Goal: Task Accomplishment & Management: Use online tool/utility

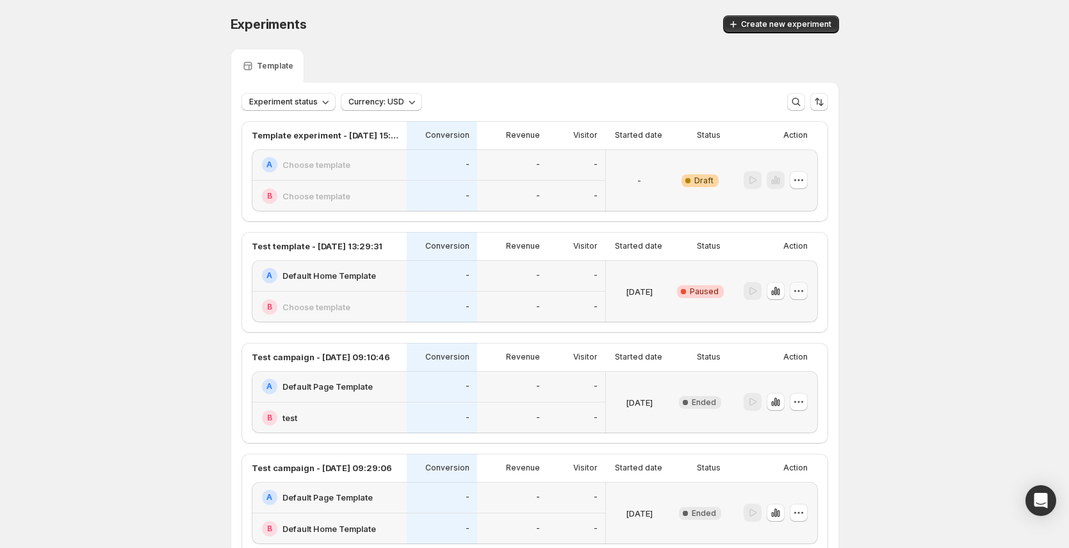
click at [804, 293] on icon "button" at bounding box center [798, 290] width 13 height 13
click at [801, 309] on button "Edit" at bounding box center [803, 317] width 117 height 20
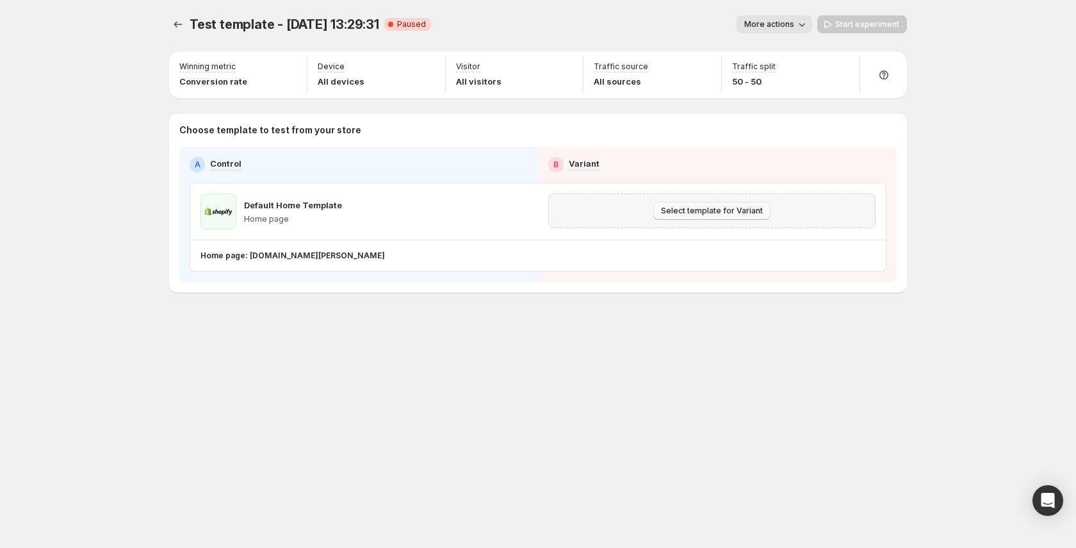
click at [736, 213] on span "Select template for Variant" at bounding box center [712, 211] width 102 height 10
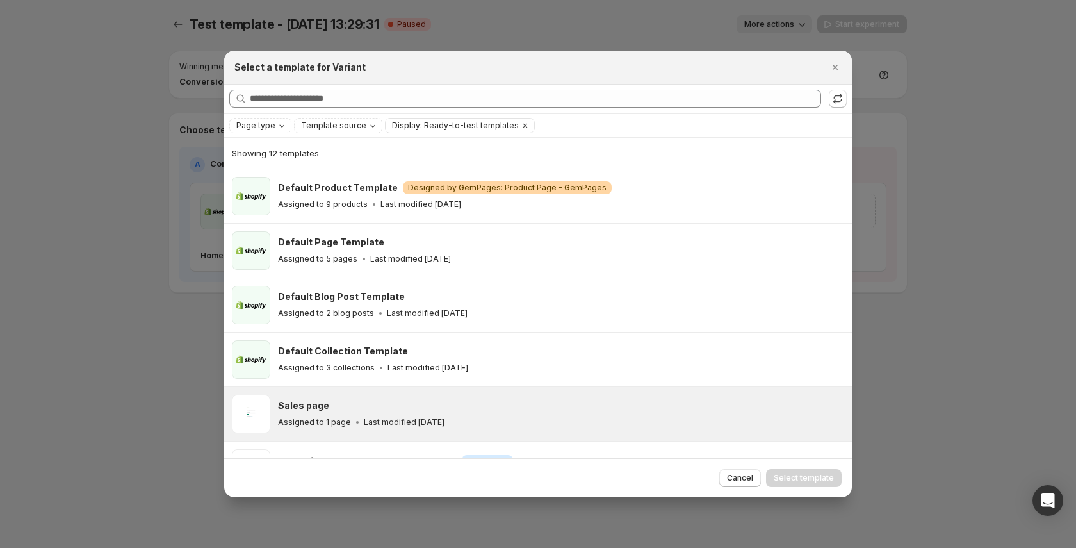
click at [506, 408] on div "Sales page" at bounding box center [559, 405] width 562 height 13
click at [795, 473] on span "Select template" at bounding box center [804, 478] width 60 height 10
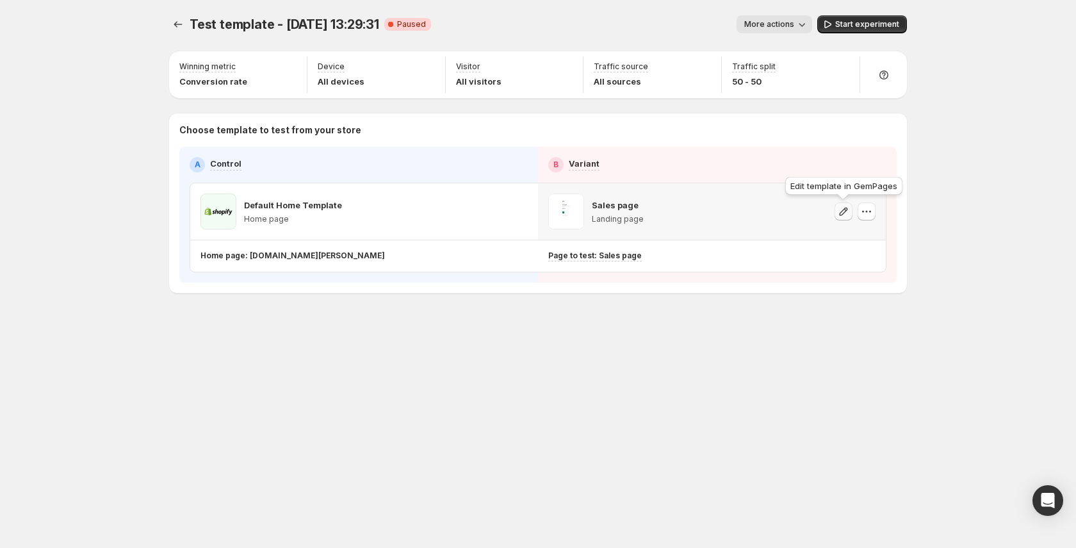
click at [840, 214] on icon "button" at bounding box center [843, 211] width 13 height 13
